Goal: Transaction & Acquisition: Purchase product/service

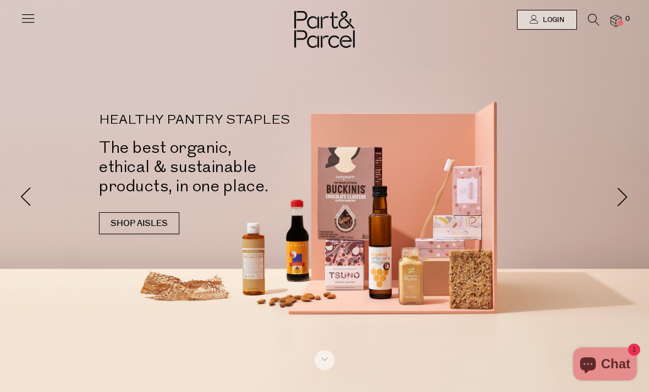
click at [25, 14] on icon at bounding box center [27, 17] width 15 height 15
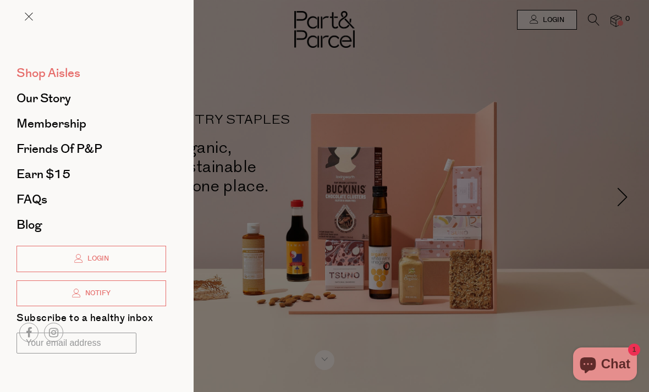
click at [63, 77] on span "Shop Aisles" at bounding box center [49, 73] width 64 height 18
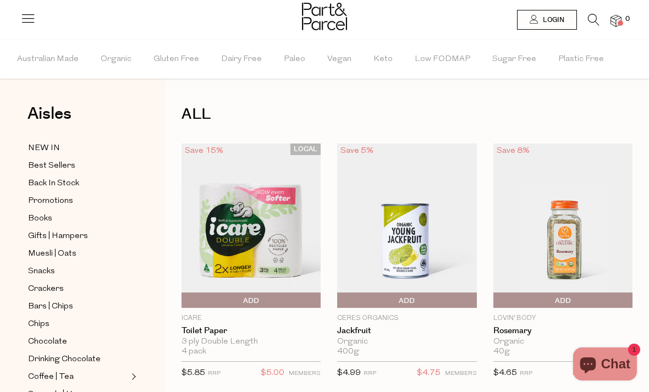
click at [586, 15] on li at bounding box center [588, 22] width 23 height 17
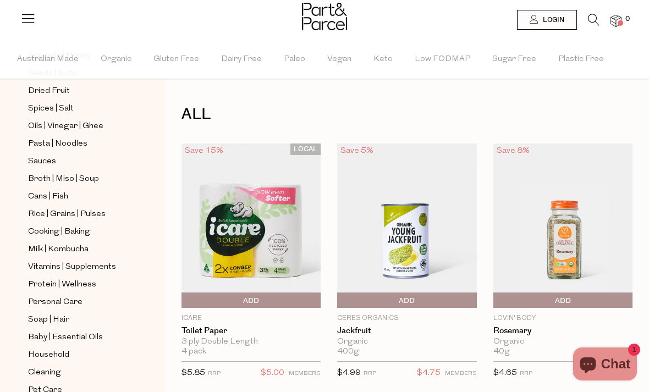
scroll to position [338, 0]
click at [57, 350] on span "Household" at bounding box center [48, 356] width 41 height 13
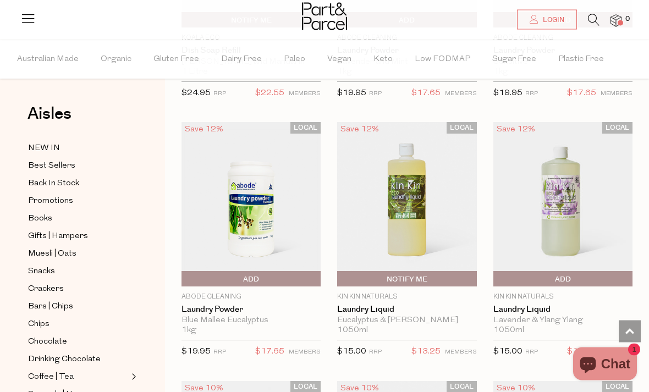
scroll to position [3398, 0]
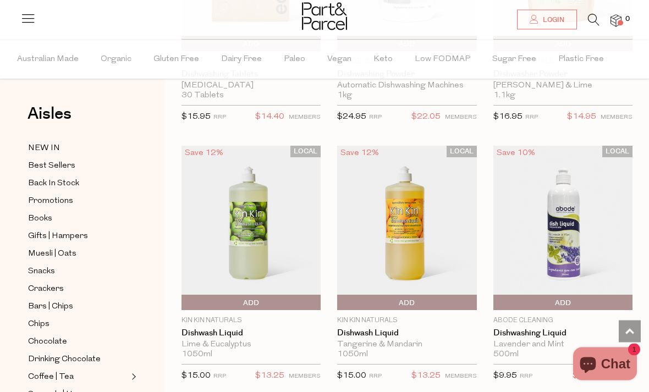
click at [340, 298] on span "Add To Parcel" at bounding box center [340, 304] width 0 height 17
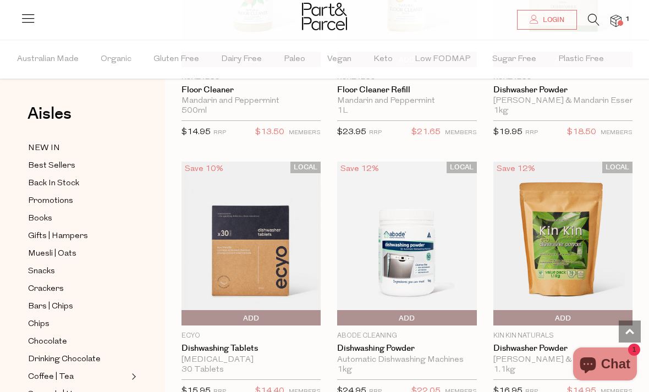
scroll to position [2349, 0]
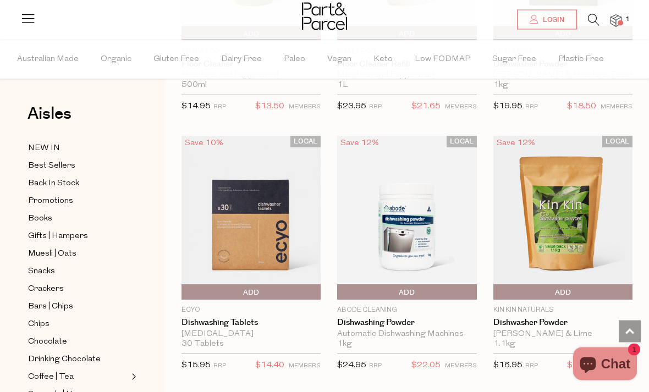
click at [496, 285] on span "Add To Parcel" at bounding box center [496, 293] width 0 height 17
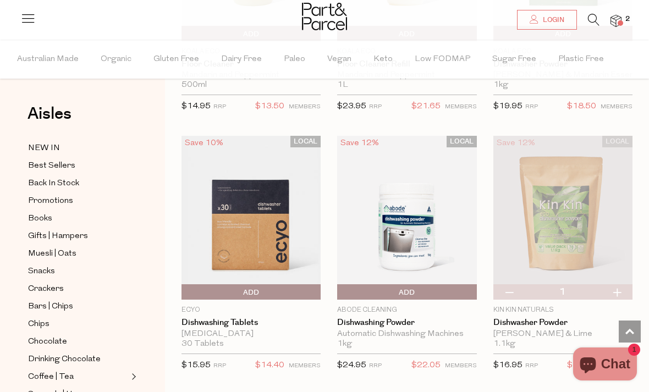
click at [622, 288] on button "button" at bounding box center [616, 292] width 31 height 15
type input "2"
click at [621, 287] on button "button" at bounding box center [616, 292] width 31 height 15
type input "3"
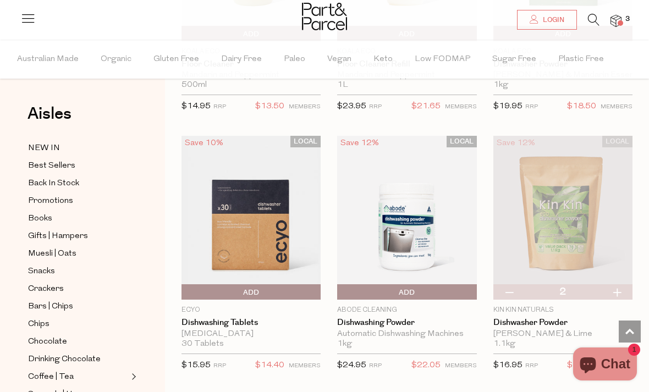
type input "3"
click at [623, 287] on button "button" at bounding box center [616, 292] width 31 height 15
type input "4"
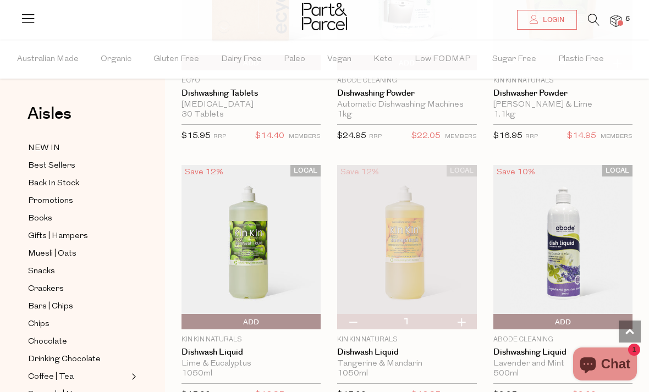
scroll to position [2687, 0]
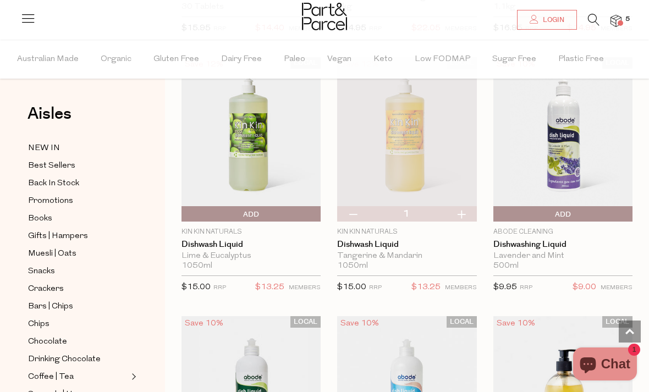
click at [457, 195] on img at bounding box center [406, 139] width 139 height 165
click at [466, 206] on button "button" at bounding box center [461, 213] width 31 height 15
type input "2"
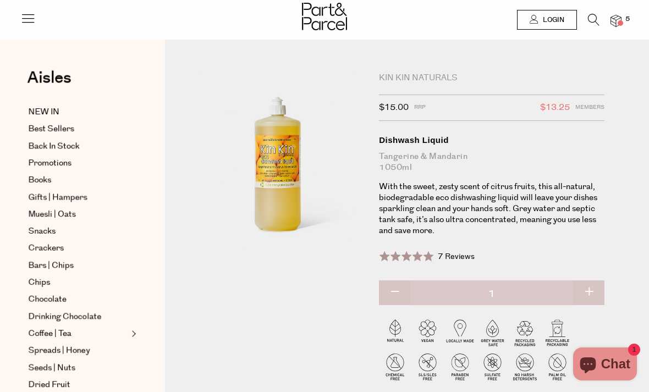
click at [598, 298] on button "button" at bounding box center [588, 293] width 31 height 24
type input "2"
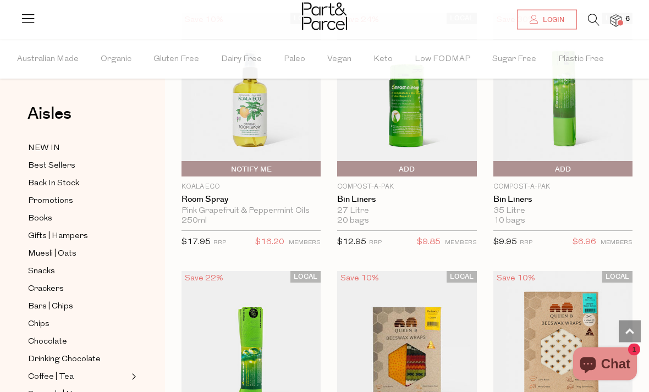
scroll to position [1922, 0]
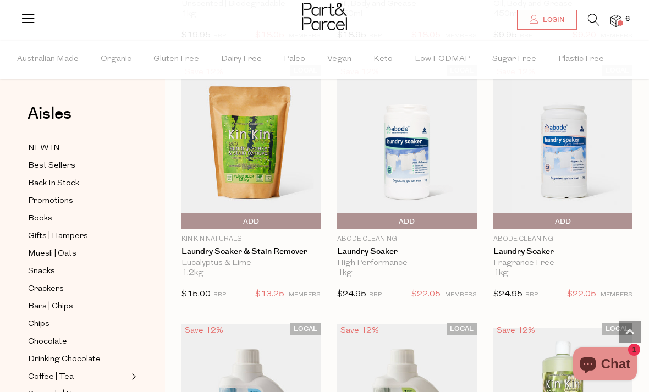
type input "4"
type input "2"
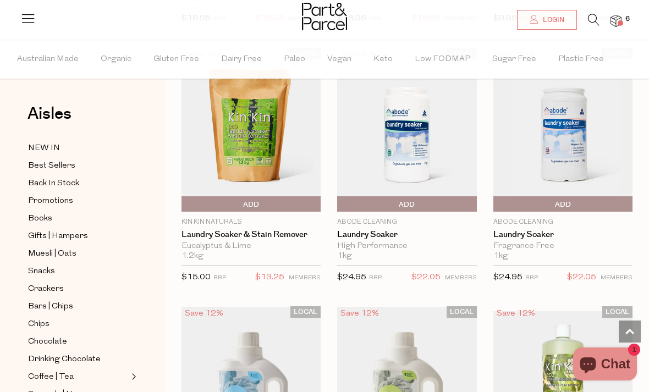
scroll to position [4238, 0]
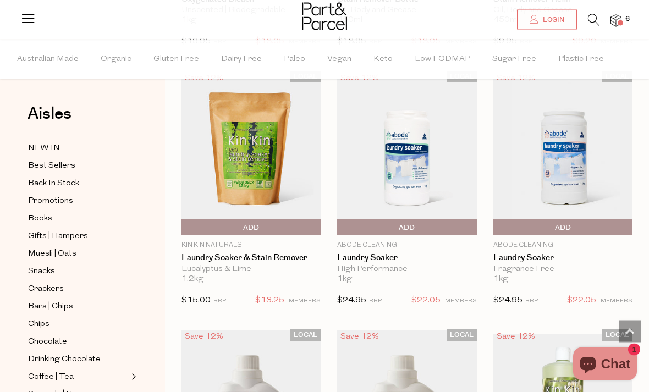
click at [184, 220] on span "Add To Parcel" at bounding box center [184, 228] width 0 height 17
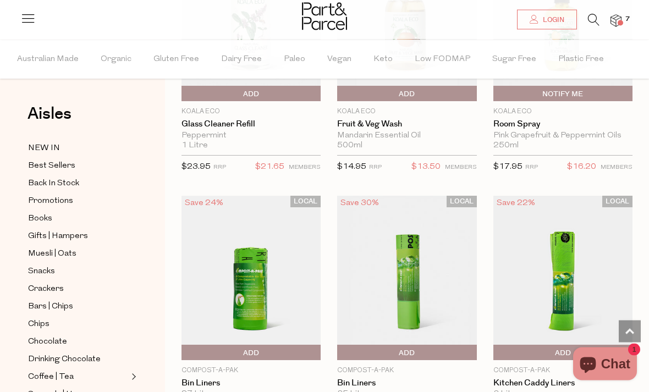
scroll to position [6233, 0]
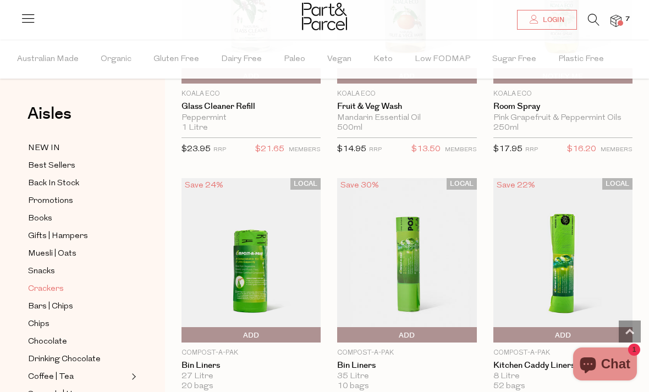
click at [59, 287] on span "Crackers" at bounding box center [46, 289] width 36 height 13
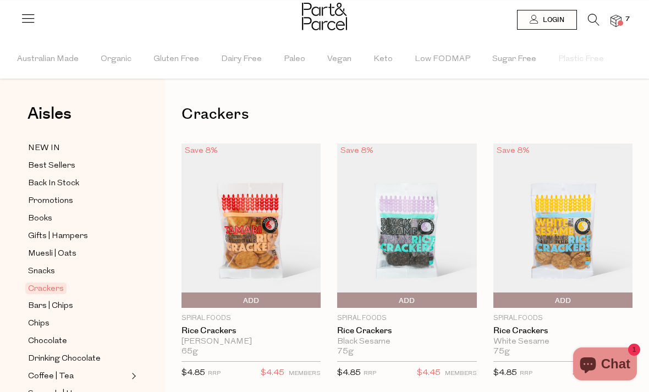
click at [184, 302] on span "Add To Parcel" at bounding box center [184, 301] width 0 height 17
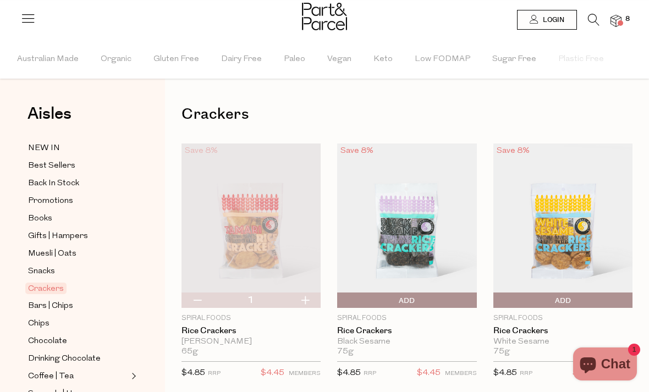
click at [308, 298] on button "button" at bounding box center [304, 300] width 31 height 15
type input "2"
click at [298, 291] on img at bounding box center [251, 226] width 139 height 165
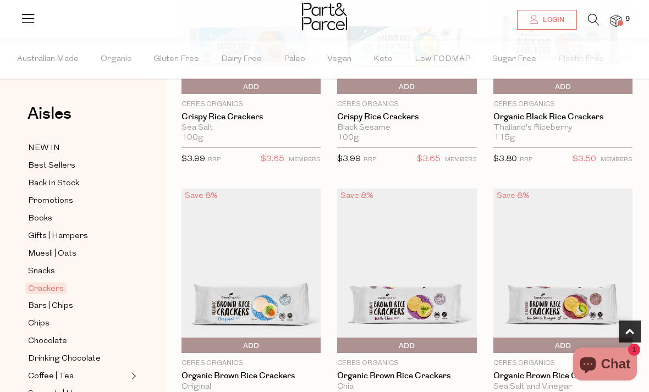
scroll to position [417, 0]
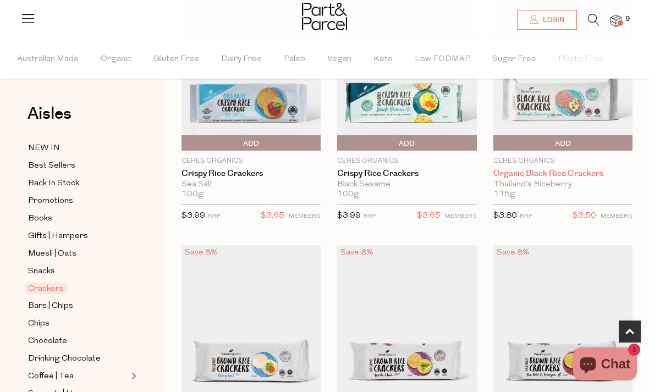
click at [567, 175] on link "Organic Black Rice Crackers" at bounding box center [563, 174] width 139 height 10
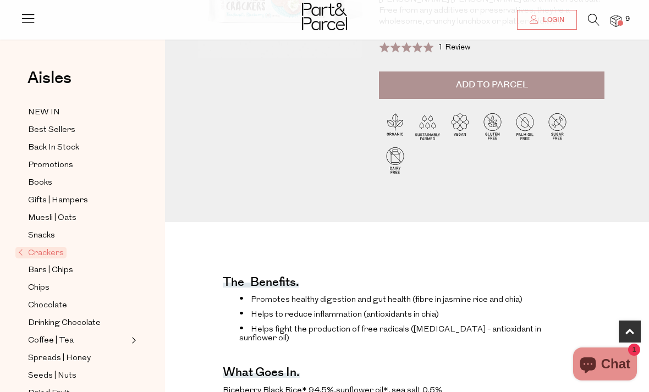
scroll to position [123, 0]
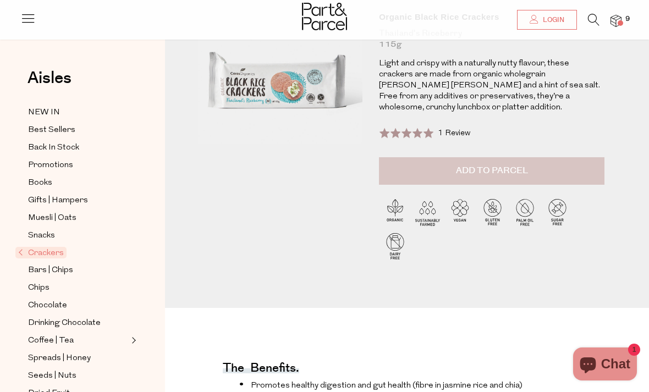
click at [499, 169] on button "Add to Parcel" at bounding box center [492, 171] width 226 height 28
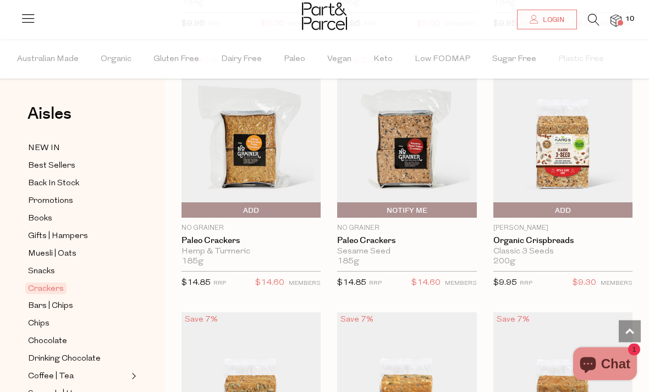
scroll to position [2163, 0]
click at [184, 204] on span "Add To Parcel" at bounding box center [184, 211] width 0 height 17
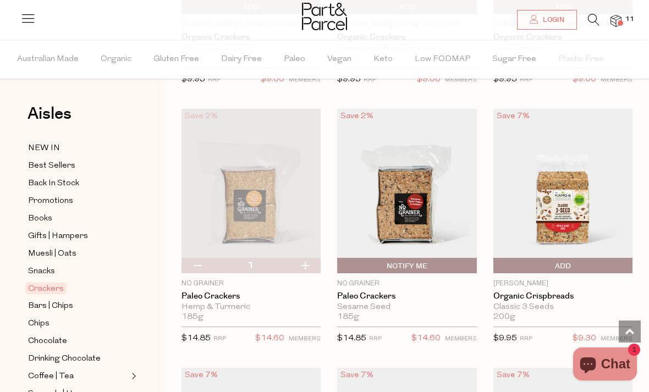
scroll to position [2098, 0]
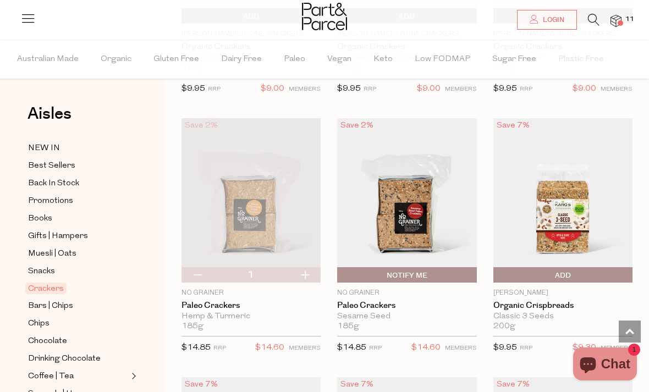
click at [307, 269] on button "button" at bounding box center [304, 274] width 31 height 15
type input "2"
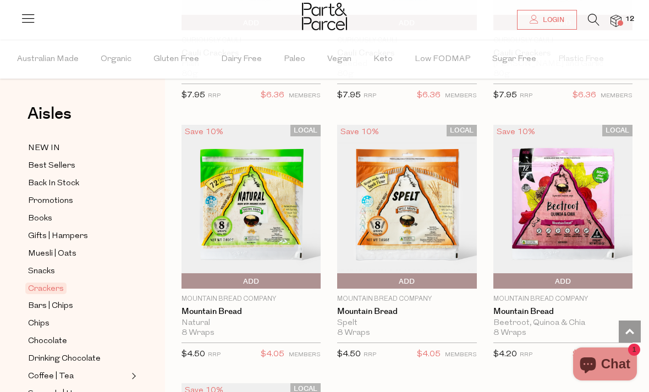
scroll to position [2792, 0]
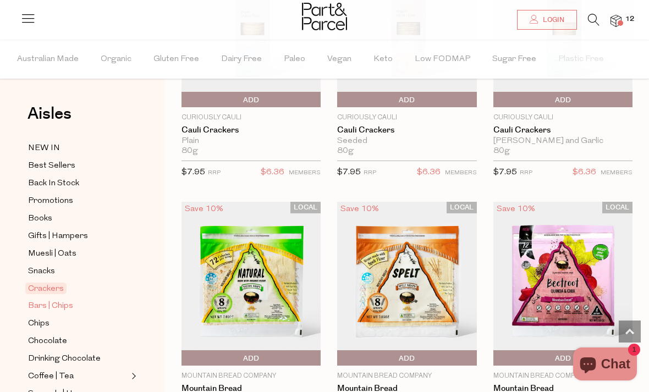
click at [66, 301] on span "Bars | Chips" at bounding box center [50, 306] width 45 height 13
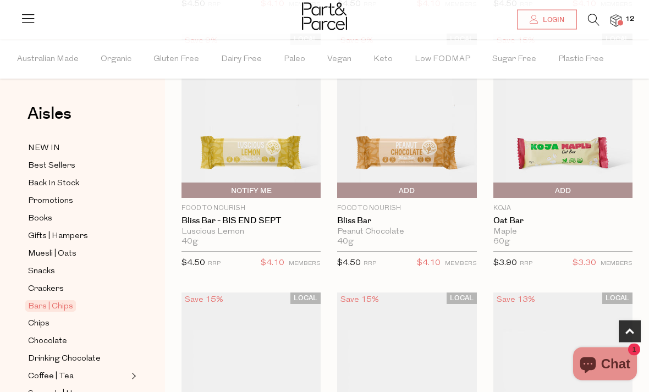
scroll to position [369, 0]
click at [554, 196] on span "Add To Parcel" at bounding box center [563, 191] width 134 height 17
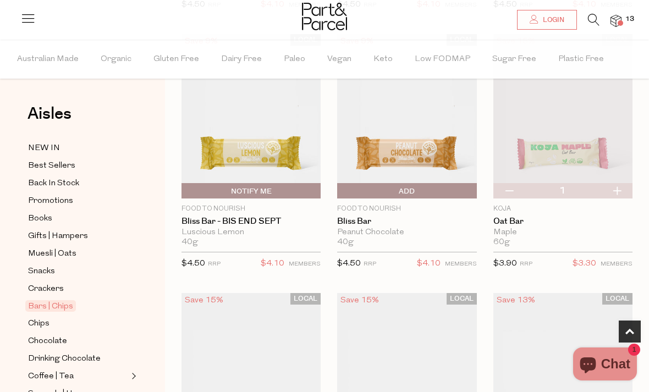
click at [619, 188] on button "button" at bounding box center [616, 190] width 31 height 15
type input "2"
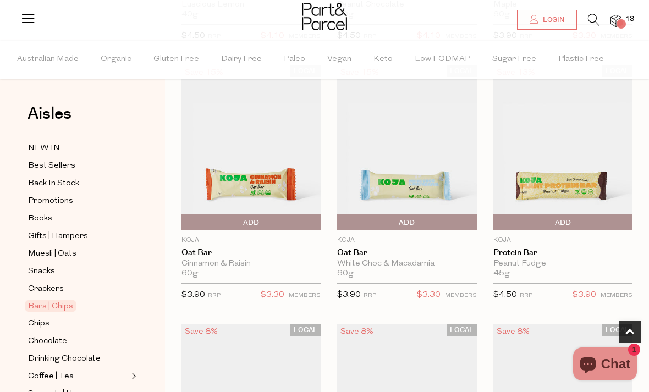
scroll to position [681, 0]
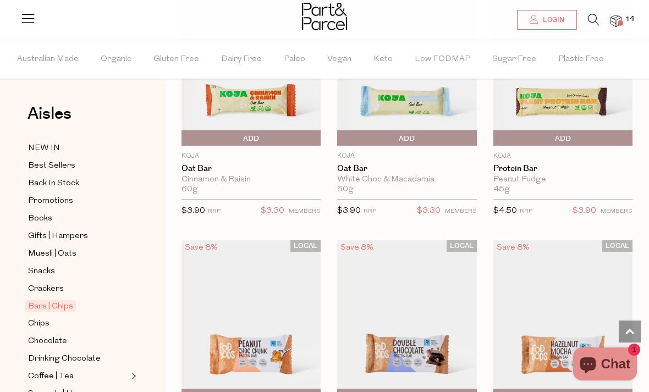
click at [184, 136] on span "Add To Parcel" at bounding box center [184, 138] width 0 height 17
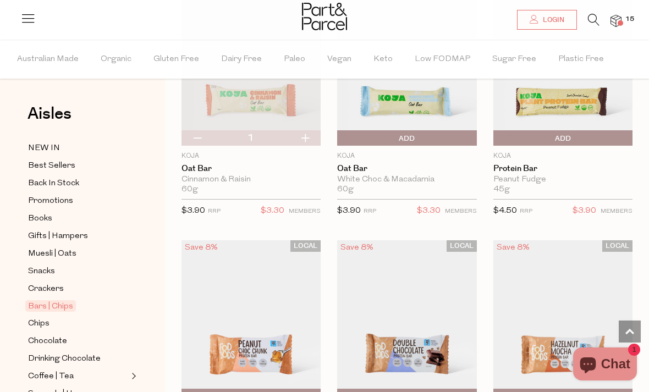
click at [310, 133] on button "button" at bounding box center [304, 137] width 31 height 15
type input "2"
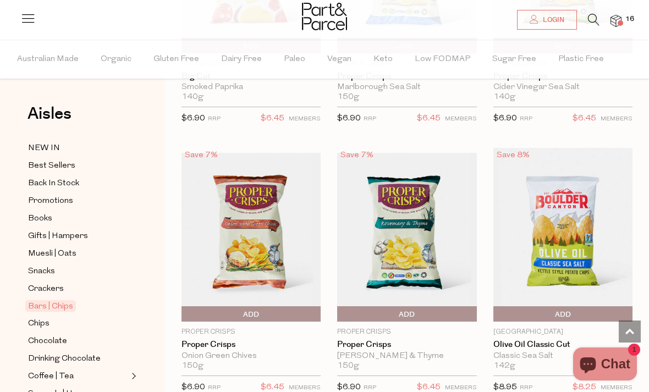
scroll to position [5487, 0]
click at [262, 306] on span "Add To Parcel" at bounding box center [251, 314] width 134 height 17
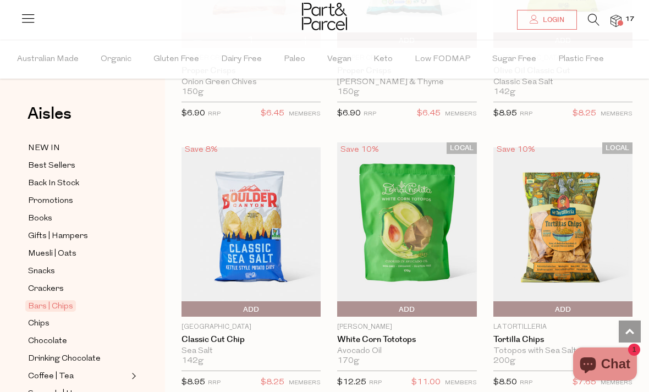
scroll to position [5769, 0]
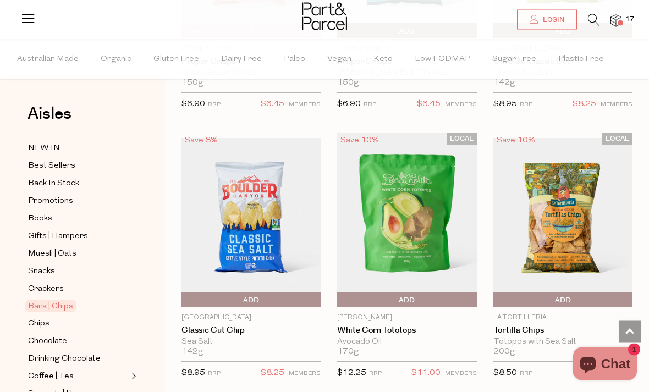
click at [340, 293] on span "Add To Parcel" at bounding box center [340, 301] width 0 height 17
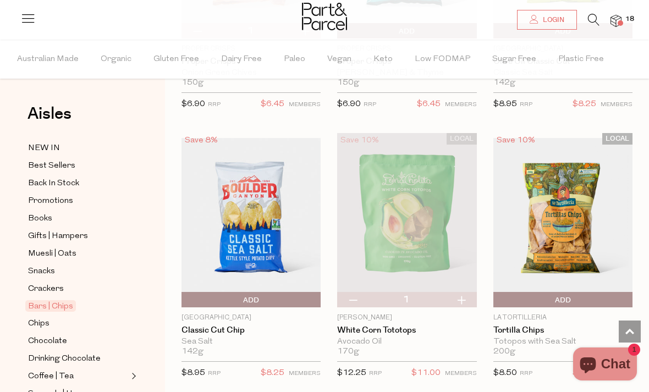
click at [458, 292] on button "button" at bounding box center [461, 299] width 31 height 15
type input "2"
click at [468, 292] on button "button" at bounding box center [461, 299] width 31 height 15
type input "3"
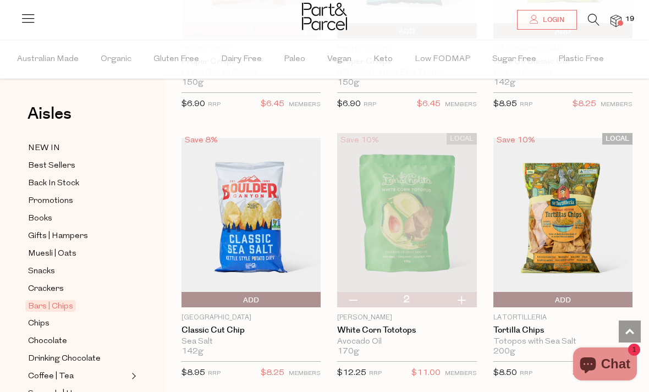
type input "3"
click at [467, 292] on button "button" at bounding box center [461, 299] width 31 height 15
type input "4"
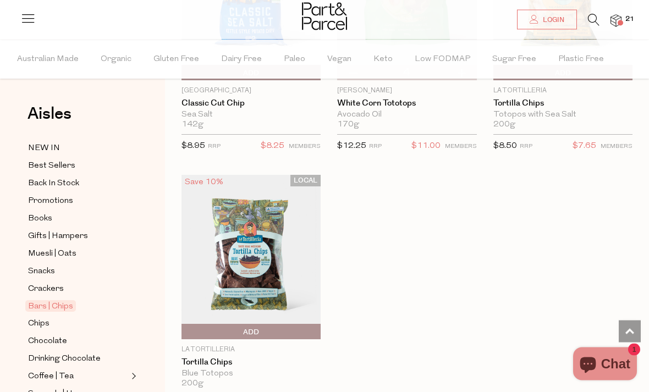
click at [184, 325] on span "Add To Parcel" at bounding box center [184, 333] width 0 height 17
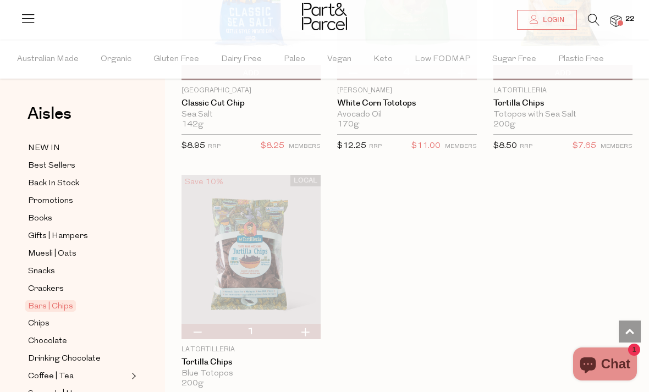
click at [308, 324] on button "button" at bounding box center [304, 331] width 31 height 15
type input "2"
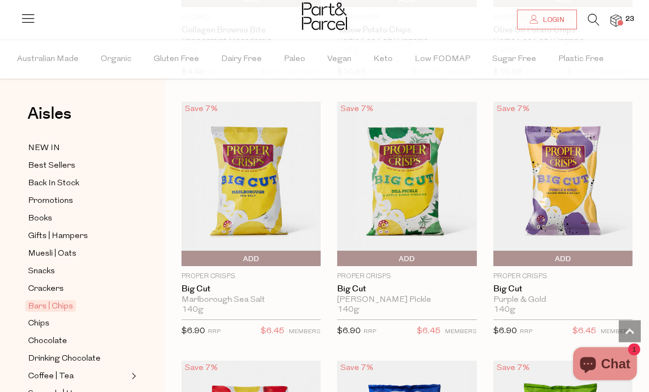
scroll to position [4979, 0]
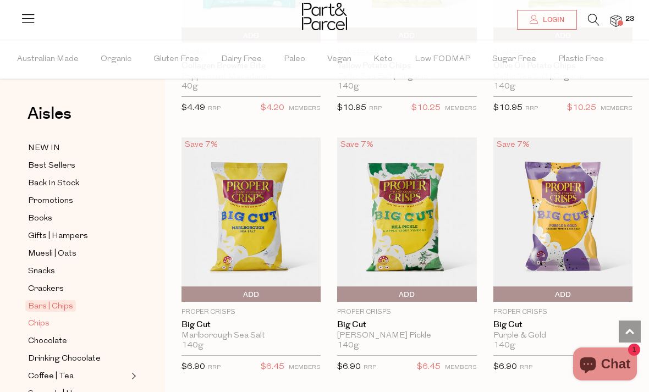
click at [40, 322] on span "Chips" at bounding box center [38, 324] width 21 height 13
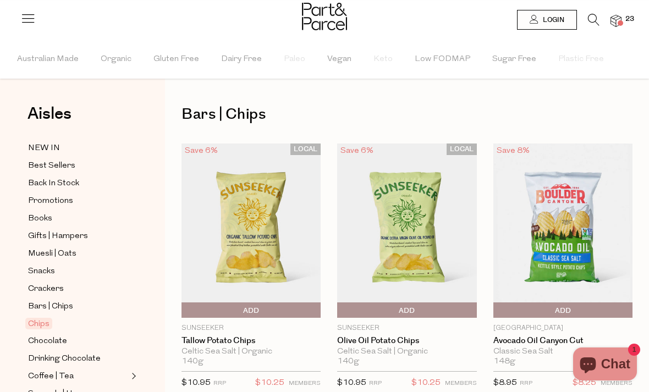
type input "2"
type input "4"
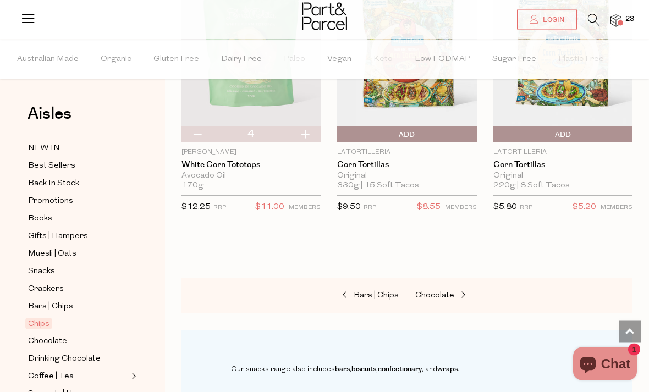
scroll to position [1582, 0]
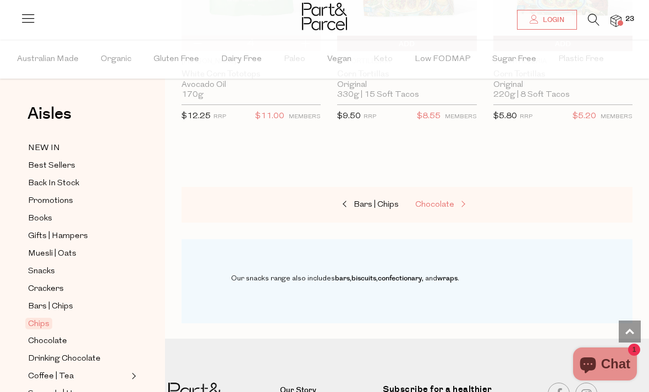
click at [434, 206] on link "Chocolate" at bounding box center [470, 205] width 110 height 14
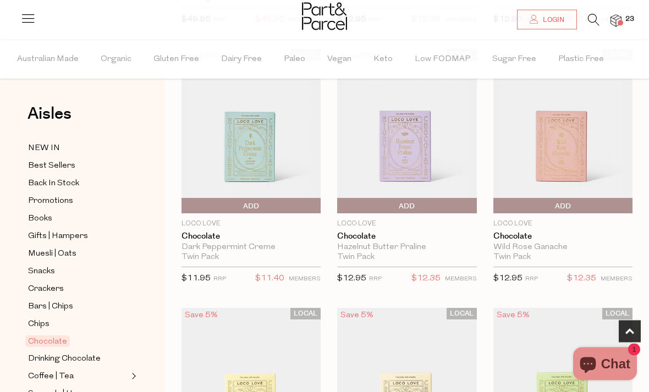
scroll to position [354, 0]
click at [184, 202] on span "Add To Parcel" at bounding box center [184, 206] width 0 height 17
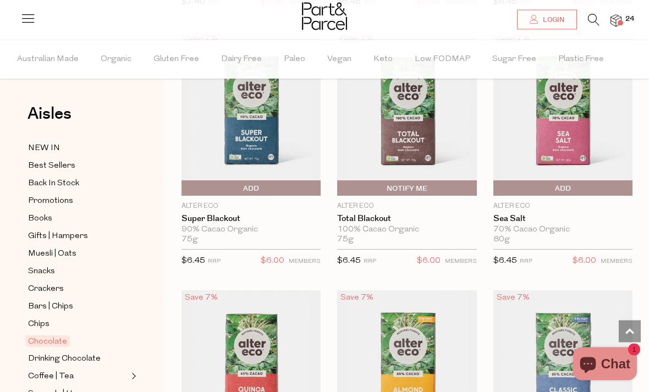
scroll to position [1687, 0]
click at [496, 183] on span "Add To Parcel" at bounding box center [496, 188] width 0 height 17
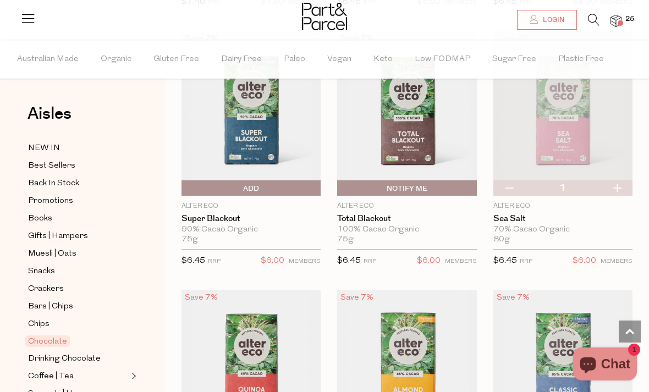
click at [615, 183] on button "button" at bounding box center [616, 187] width 31 height 15
type input "2"
click at [630, 182] on button "button" at bounding box center [616, 187] width 31 height 15
type input "3"
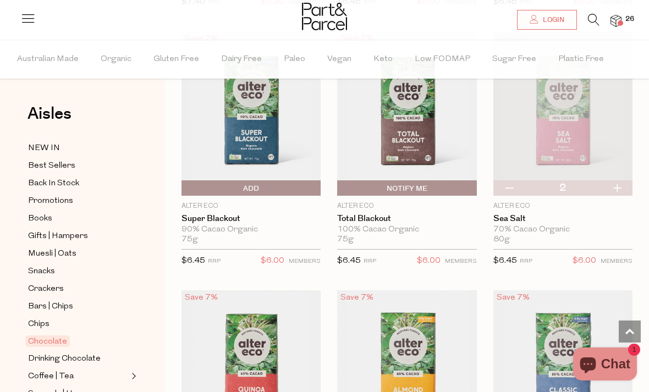
type input "3"
click at [184, 187] on span "Add To Parcel" at bounding box center [184, 188] width 0 height 17
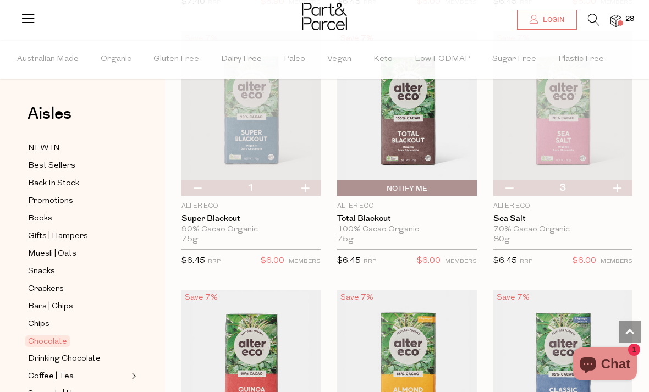
click at [308, 187] on button "button" at bounding box center [304, 187] width 31 height 15
type input "2"
click at [305, 185] on button "button" at bounding box center [304, 187] width 31 height 15
type input "3"
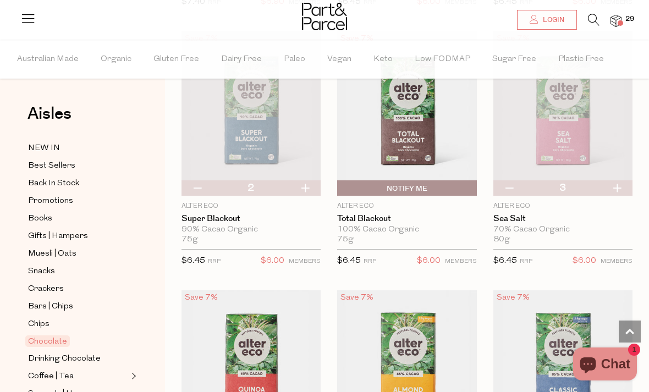
type input "3"
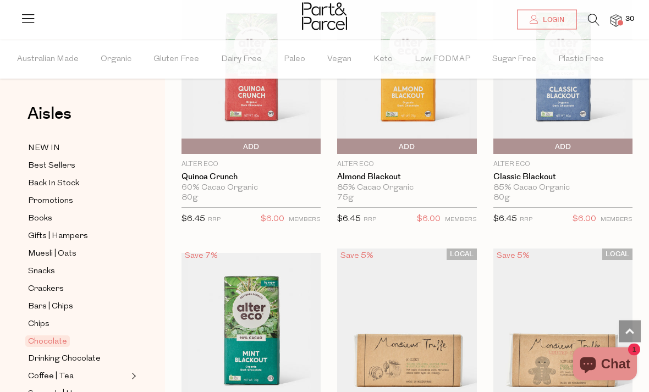
scroll to position [2023, 0]
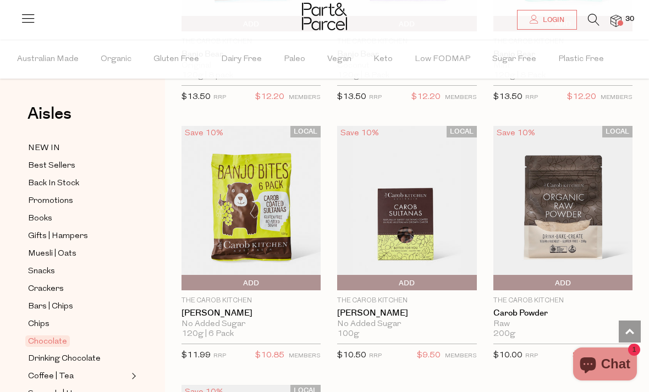
scroll to position [4834, 0]
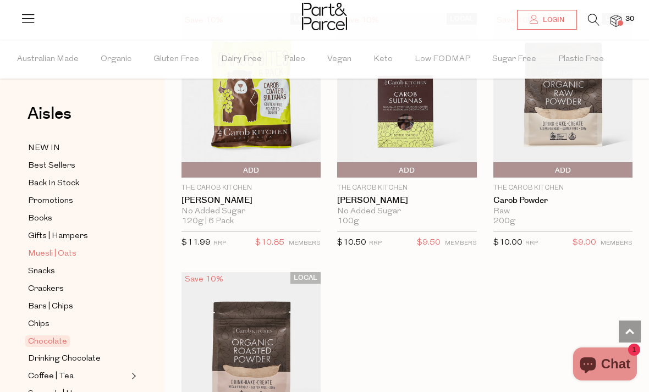
click at [68, 250] on span "Muesli | Oats" at bounding box center [52, 254] width 48 height 13
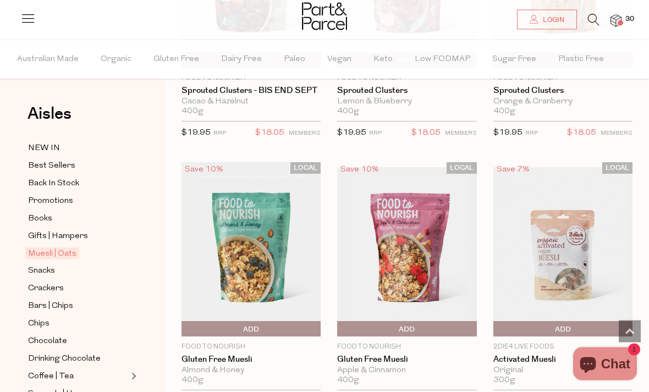
scroll to position [2170, 0]
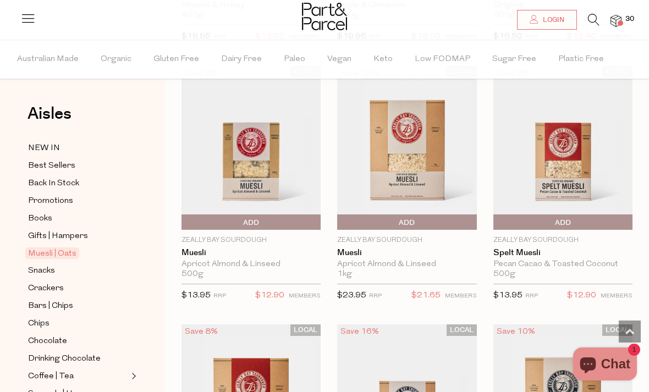
click at [340, 215] on span "Add To Parcel" at bounding box center [340, 223] width 0 height 17
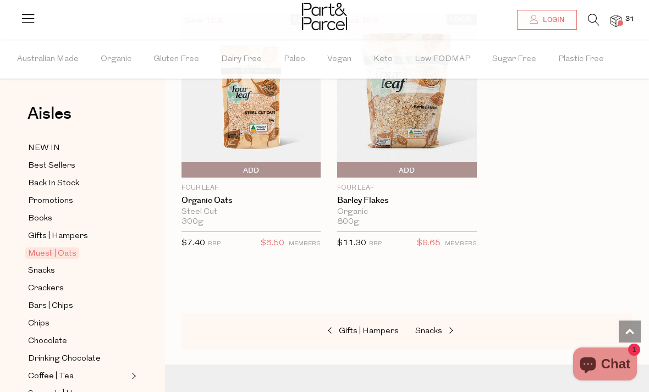
scroll to position [4412, 0]
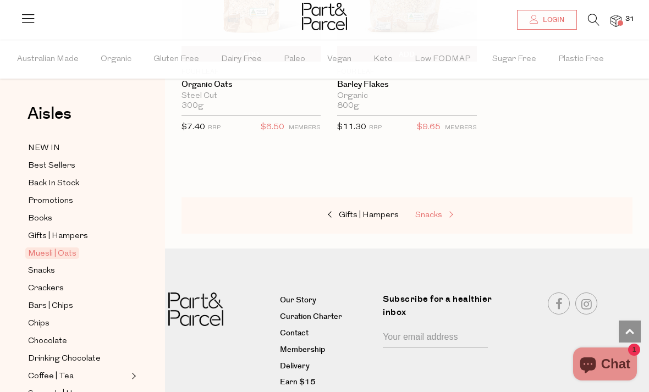
click at [433, 211] on span "Snacks" at bounding box center [428, 215] width 27 height 8
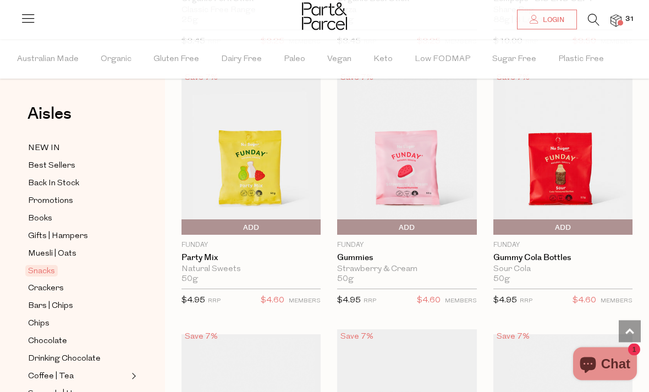
scroll to position [1119, 0]
